Goal: Information Seeking & Learning: Find specific fact

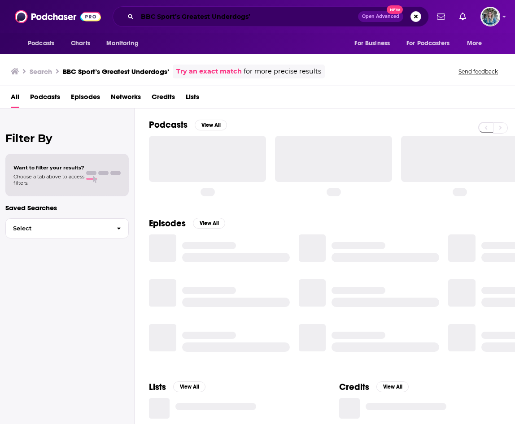
click at [249, 13] on input "BBC Sport’s Greatest Underdogs’" at bounding box center [247, 16] width 221 height 14
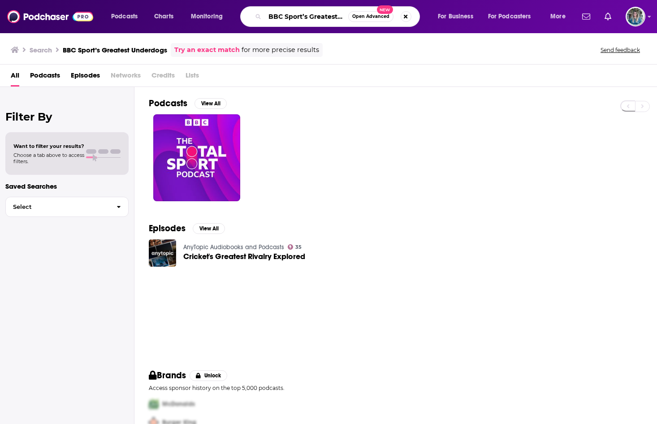
click at [304, 18] on input "BBC Sport’s Greatest Underdogs" at bounding box center [306, 16] width 83 height 14
drag, startPoint x: 309, startPoint y: 16, endPoint x: 273, endPoint y: 14, distance: 35.9
click at [273, 14] on input "BBC Sport’s Greatest Underdogs" at bounding box center [306, 16] width 83 height 14
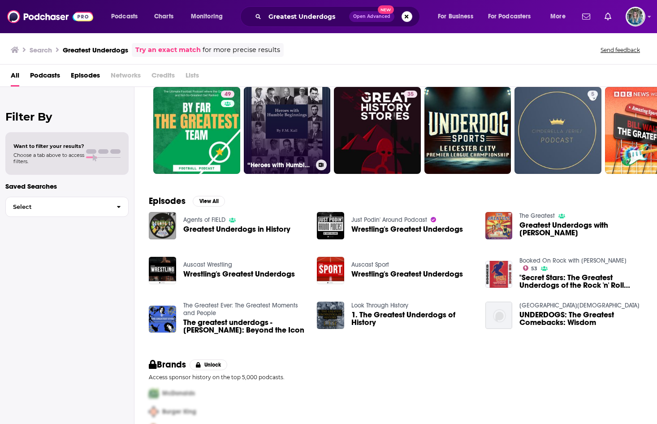
scroll to position [53, 0]
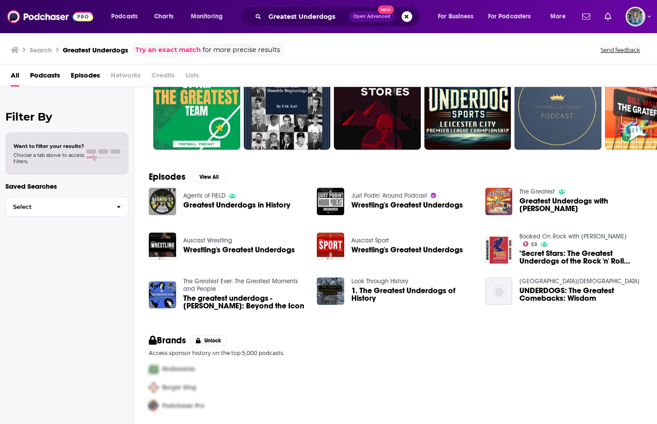
click at [294, 24] on div "Greatest Underdogs Open Advanced New" at bounding box center [330, 16] width 180 height 21
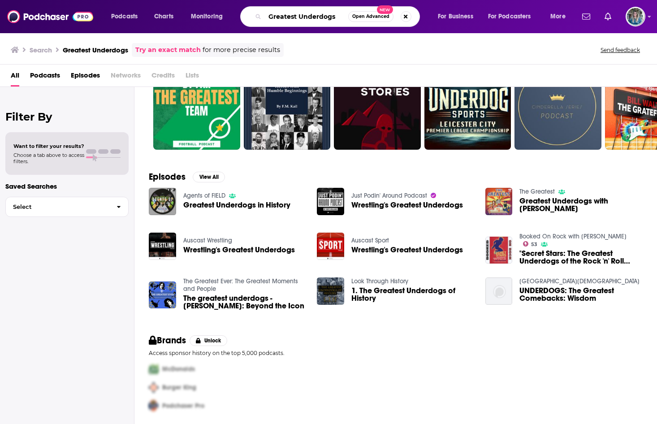
click at [297, 19] on input "Greatest Underdogs" at bounding box center [306, 16] width 83 height 14
paste input "Sports Greatest Underdogs"
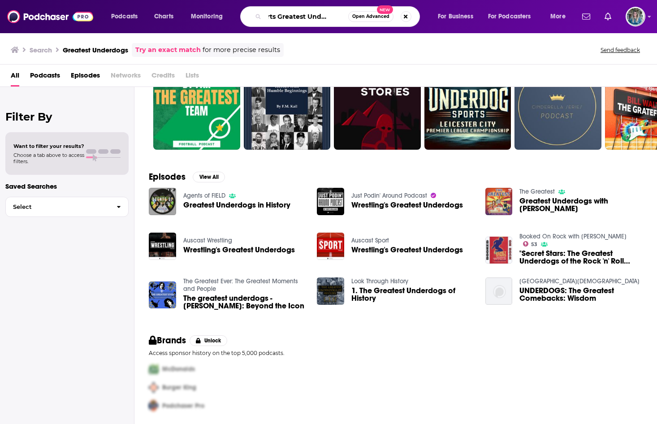
type input "Sports Greatest Underdogs"
